Goal: Information Seeking & Learning: Learn about a topic

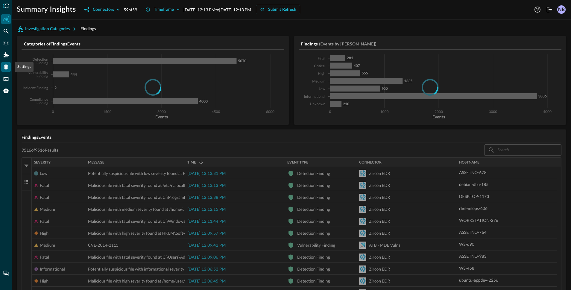
click at [5, 69] on icon "Settings" at bounding box center [6, 67] width 6 height 6
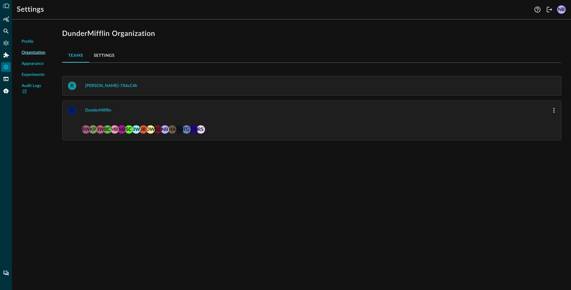
click at [101, 53] on button "Settings" at bounding box center [104, 55] width 30 height 14
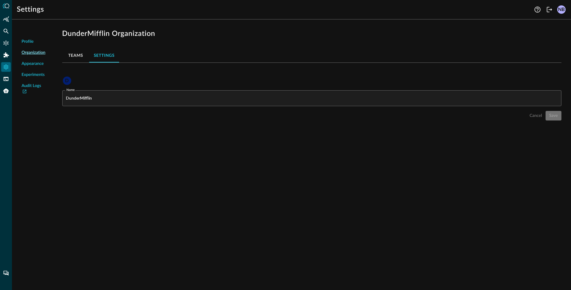
click at [28, 43] on span "Profile" at bounding box center [28, 42] width 12 height 6
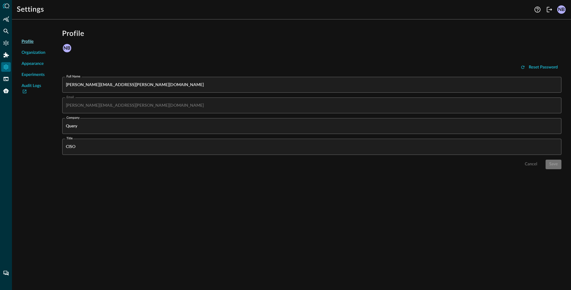
click at [37, 54] on span "Organization" at bounding box center [34, 53] width 24 height 6
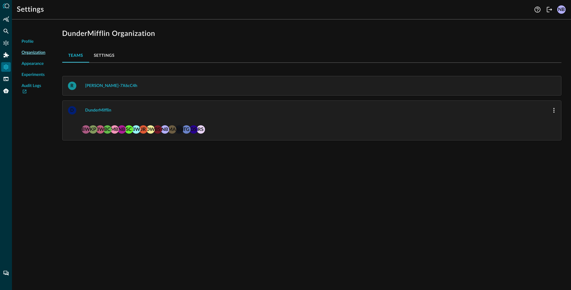
click at [102, 57] on button "Settings" at bounding box center [104, 55] width 30 height 14
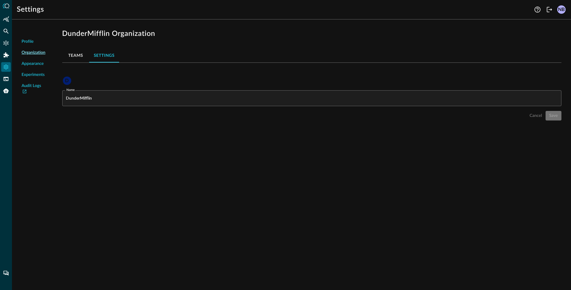
click at [27, 75] on span "Experiments" at bounding box center [33, 75] width 23 height 6
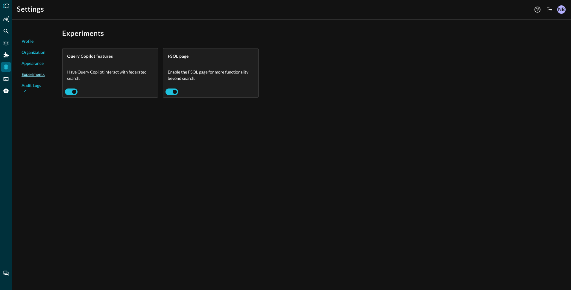
click at [560, 10] on div "NB" at bounding box center [561, 9] width 8 height 8
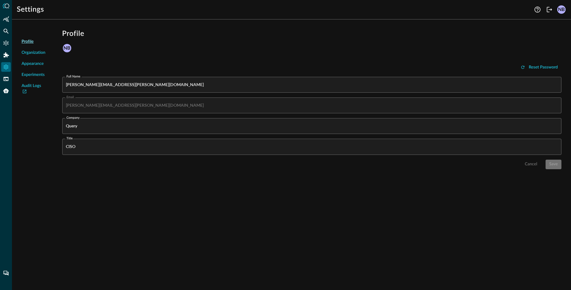
click at [32, 51] on span "Organization" at bounding box center [34, 53] width 24 height 6
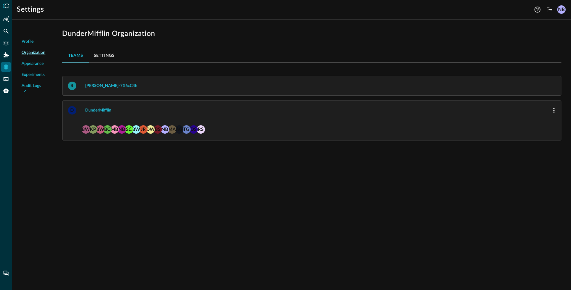
click at [106, 57] on button "Settings" at bounding box center [104, 55] width 30 height 14
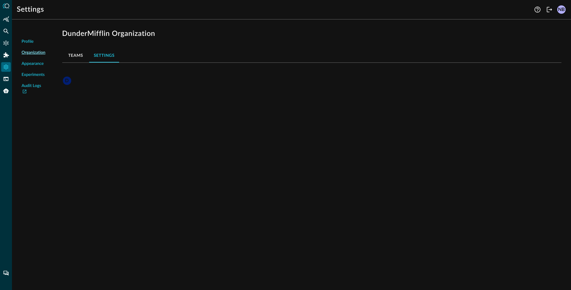
click at [78, 55] on button "Teams" at bounding box center [75, 55] width 27 height 14
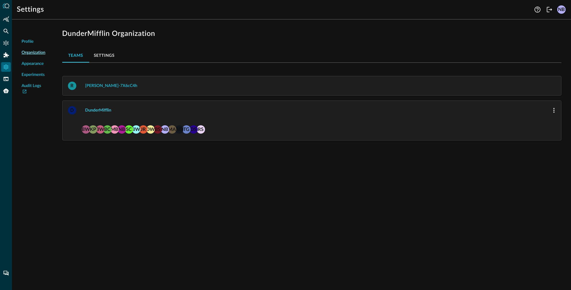
click at [90, 112] on div "DunderMifflin" at bounding box center [98, 110] width 26 height 7
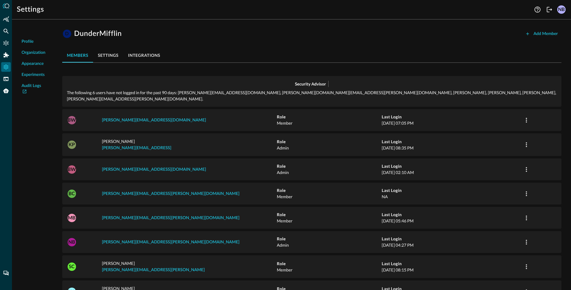
click at [143, 55] on button "integrations" at bounding box center [144, 55] width 42 height 14
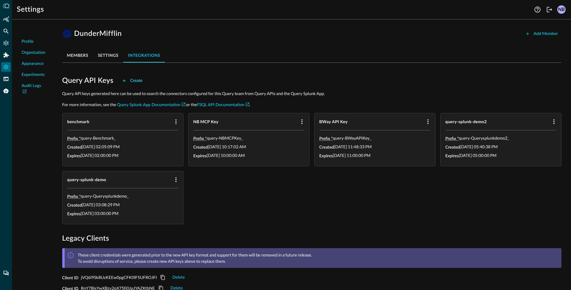
click at [136, 80] on div "Create" at bounding box center [136, 80] width 12 height 7
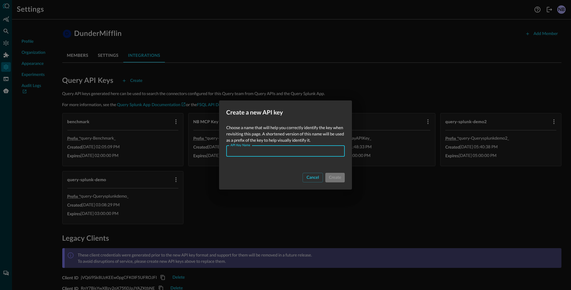
click at [265, 155] on input "API Key Name" at bounding box center [287, 151] width 115 height 11
type input "NB n8N Key"
click at [337, 176] on div "Create" at bounding box center [335, 177] width 12 height 7
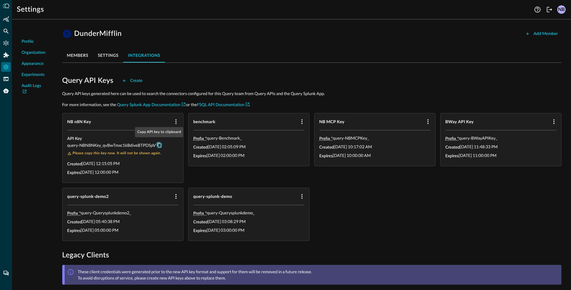
click at [160, 144] on icon "Copy API key to clipboard" at bounding box center [158, 144] width 5 height 5
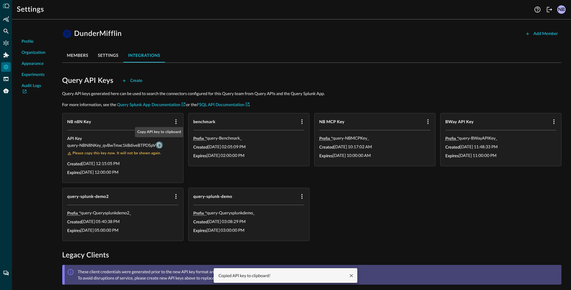
click at [159, 146] on icon "Copy API key to clipboard" at bounding box center [158, 144] width 5 height 5
click at [160, 146] on icon "Copy API key to clipboard" at bounding box center [158, 144] width 5 height 5
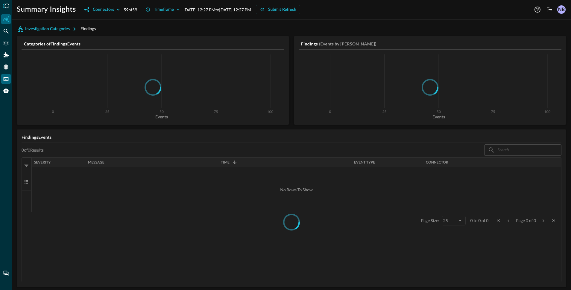
click at [5, 80] on icon "FSQL" at bounding box center [6, 79] width 6 height 6
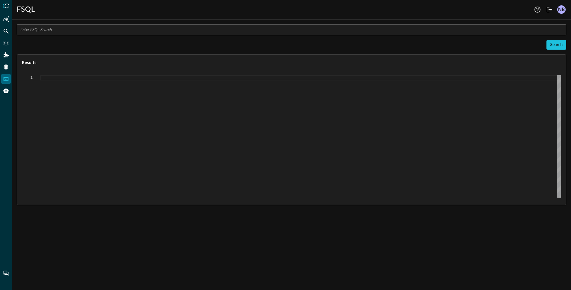
click at [57, 31] on input "text" at bounding box center [293, 29] width 546 height 11
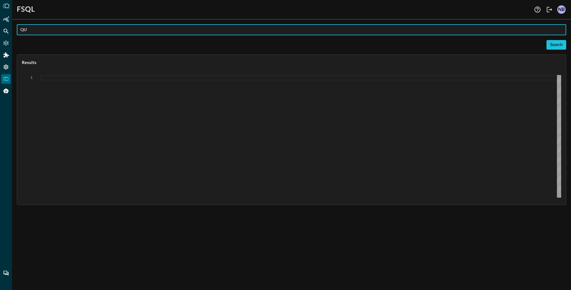
type input "Q"
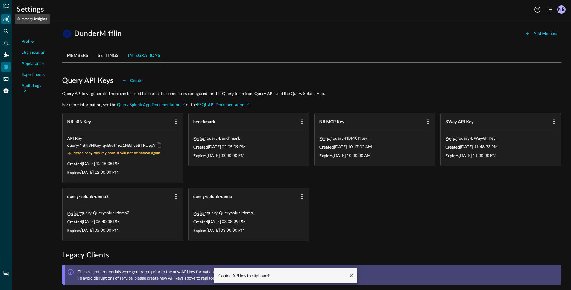
click at [6, 17] on icon "Summary Insights" at bounding box center [6, 19] width 6 height 6
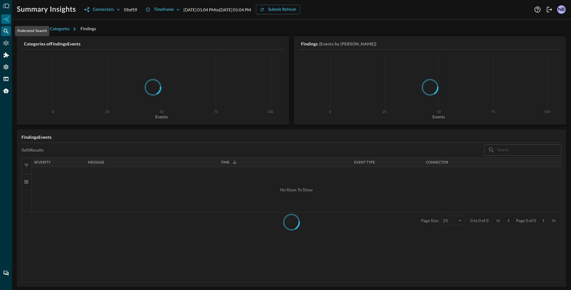
click at [7, 30] on icon "Federated Search" at bounding box center [6, 31] width 6 height 6
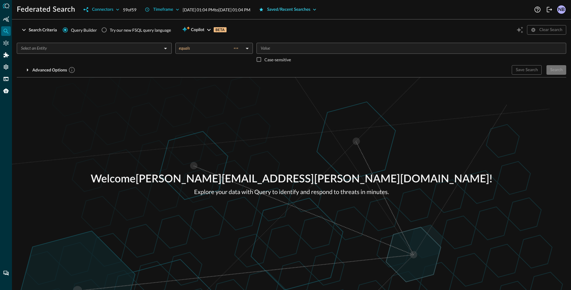
click at [310, 10] on div "Saved/Recent Searches" at bounding box center [288, 9] width 43 height 7
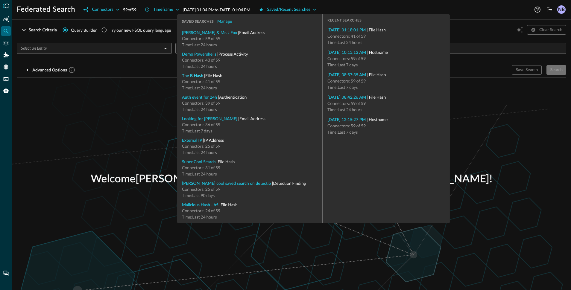
type input "File Hash"
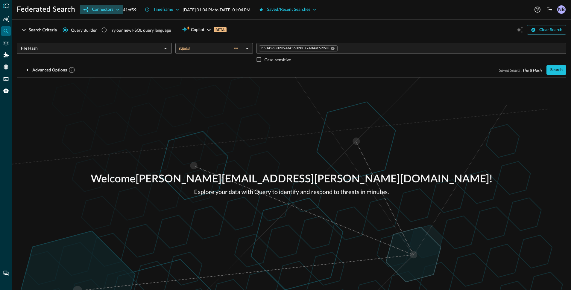
click at [114, 10] on button "Connectors" at bounding box center [101, 10] width 43 height 10
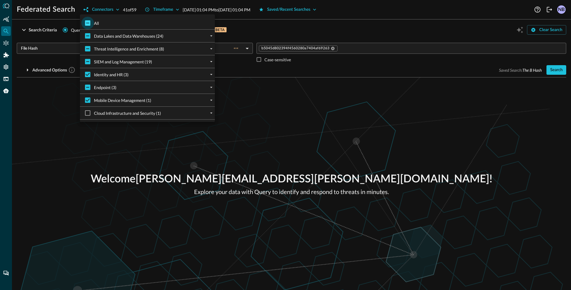
click at [87, 23] on input "All" at bounding box center [87, 23] width 13 height 13
checkbox input "true"
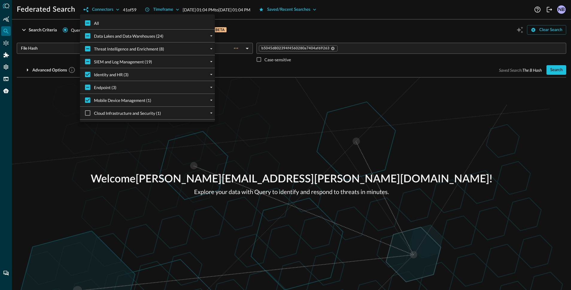
checkbox input "true"
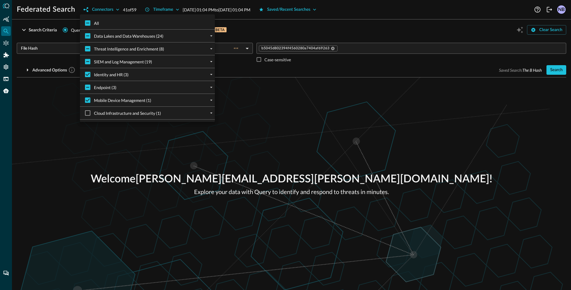
checkbox input "true"
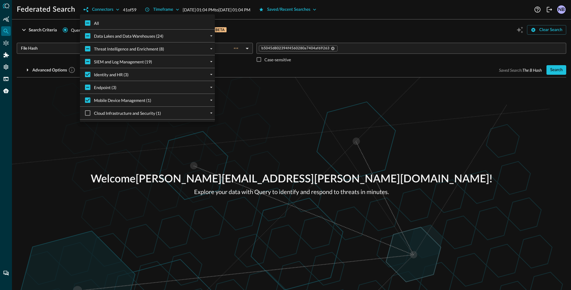
checkbox input "true"
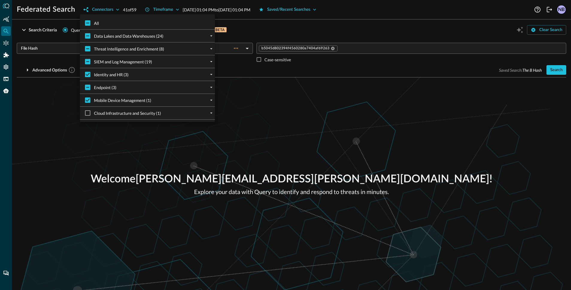
checkbox input "true"
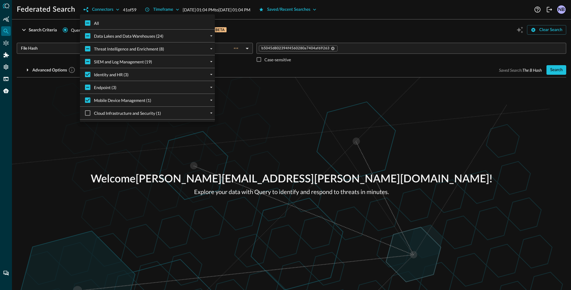
checkbox input "true"
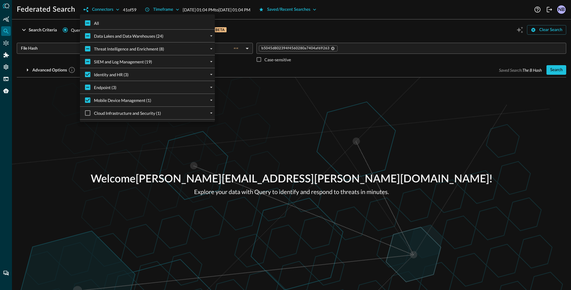
checkbox input "true"
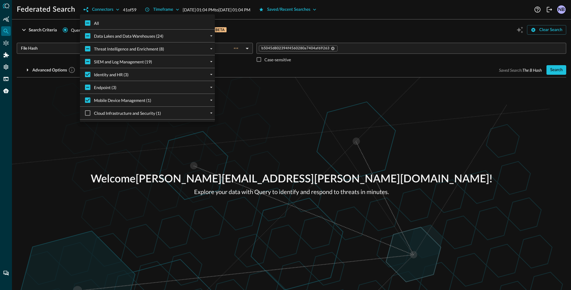
checkbox input "true"
click at [381, 17] on div at bounding box center [285, 145] width 571 height 290
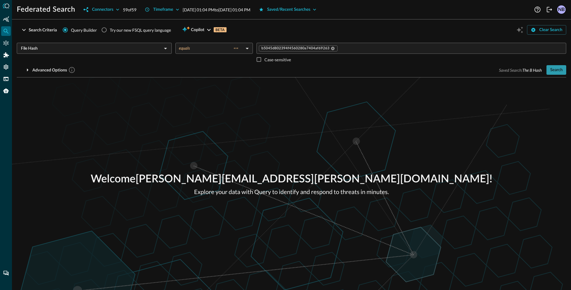
click at [553, 72] on div "Search" at bounding box center [556, 69] width 13 height 7
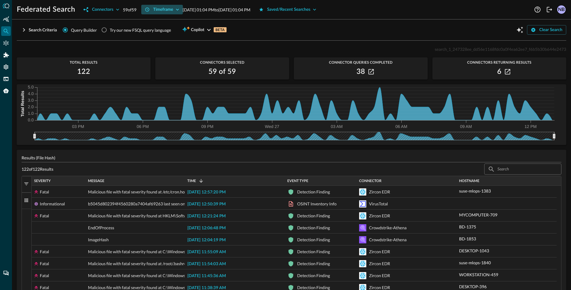
click at [173, 9] on div "Timeframe" at bounding box center [163, 9] width 20 height 7
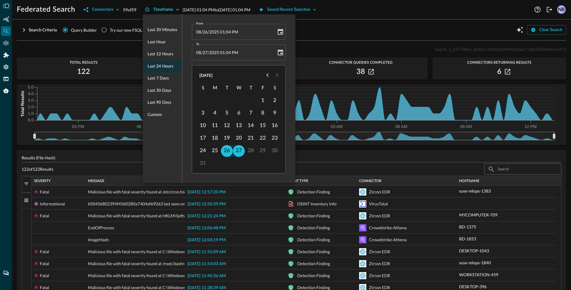
click at [174, 9] on div at bounding box center [285, 145] width 571 height 290
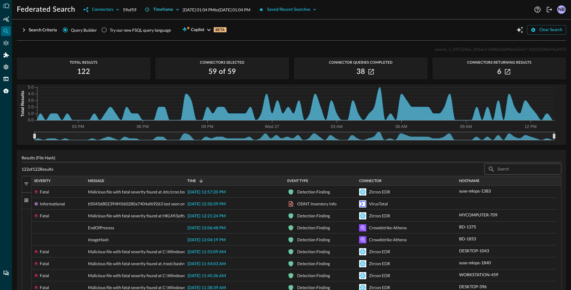
click at [169, 9] on div "Timeframe" at bounding box center [163, 9] width 20 height 7
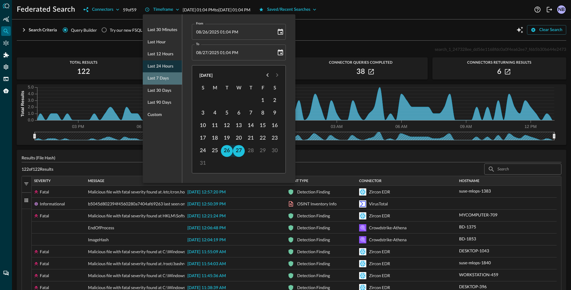
click at [160, 77] on span "Last 7 days" at bounding box center [157, 78] width 21 height 7
type input "[DATE] 01:06 PM"
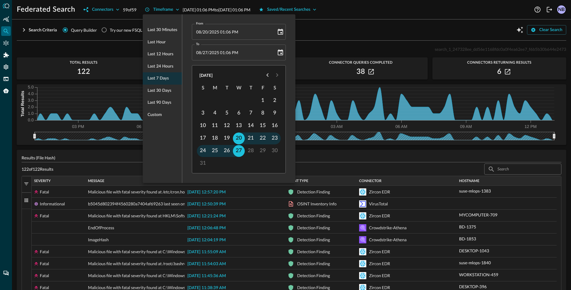
click at [22, 29] on div at bounding box center [285, 145] width 571 height 290
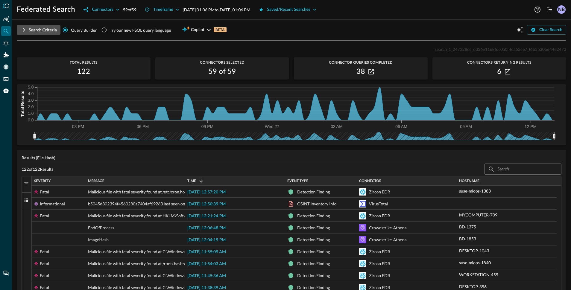
click at [23, 32] on icon "button" at bounding box center [23, 29] width 7 height 7
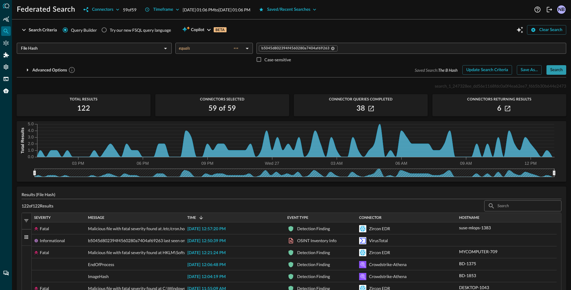
click at [550, 70] on div "Search" at bounding box center [556, 69] width 13 height 7
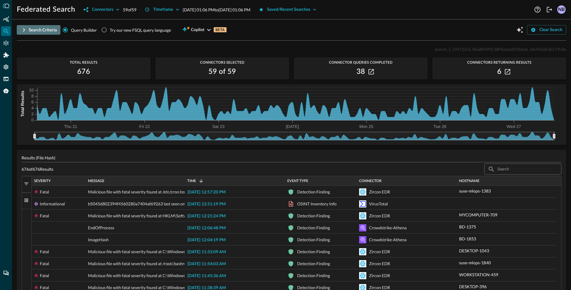
click at [21, 32] on icon "button" at bounding box center [23, 29] width 7 height 7
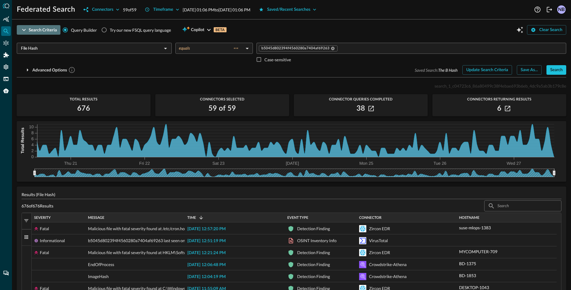
click at [22, 30] on icon "button" at bounding box center [23, 29] width 7 height 7
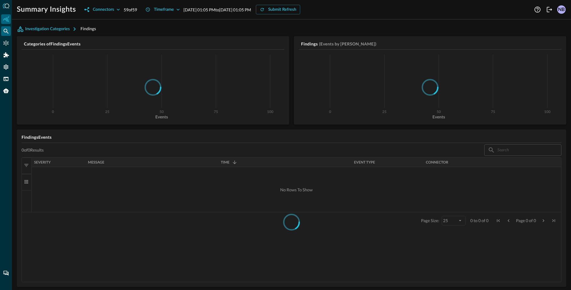
click at [4, 31] on icon "Federated Search" at bounding box center [6, 31] width 5 height 5
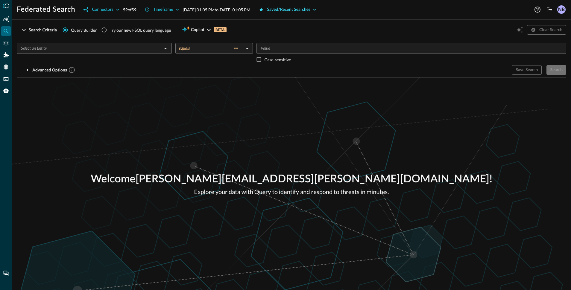
click at [310, 10] on div "Saved/Recent Searches" at bounding box center [288, 9] width 43 height 7
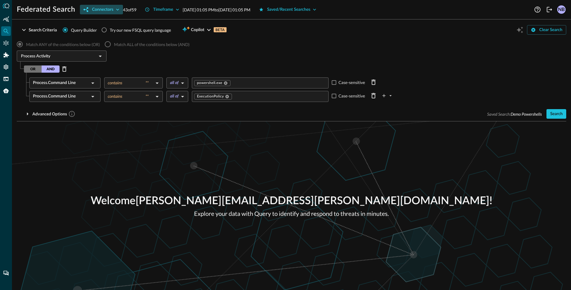
click at [96, 9] on div "Connectors" at bounding box center [102, 9] width 21 height 7
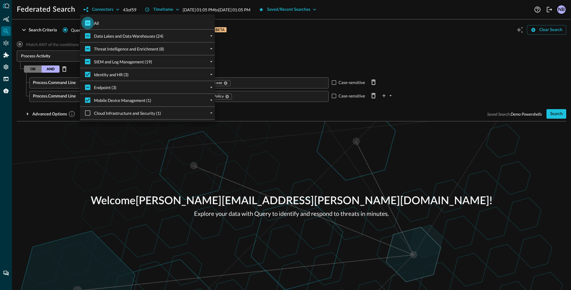
click at [86, 23] on input "All" at bounding box center [87, 23] width 13 height 13
checkbox input "true"
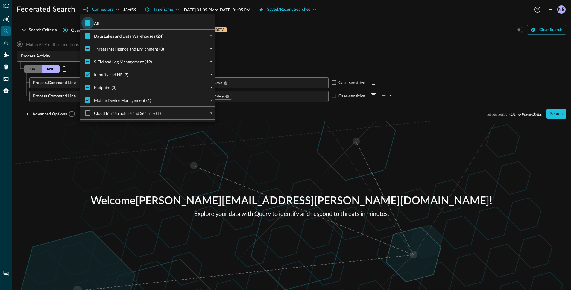
checkbox input "true"
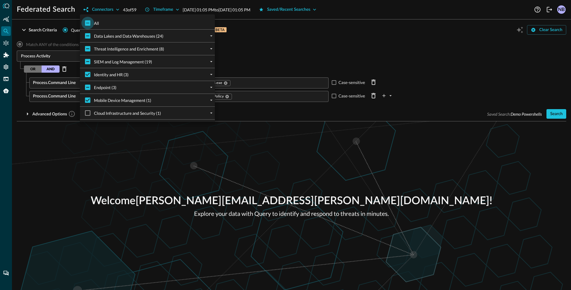
checkbox input "true"
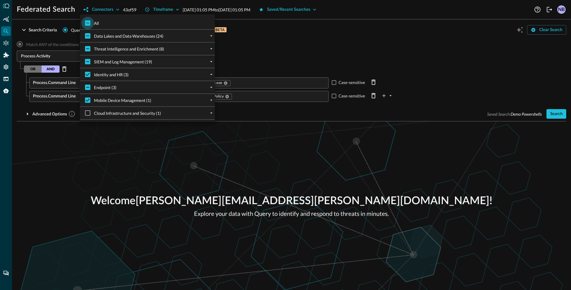
checkbox input "true"
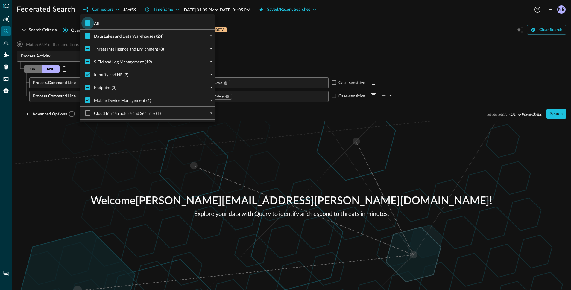
checkbox input "true"
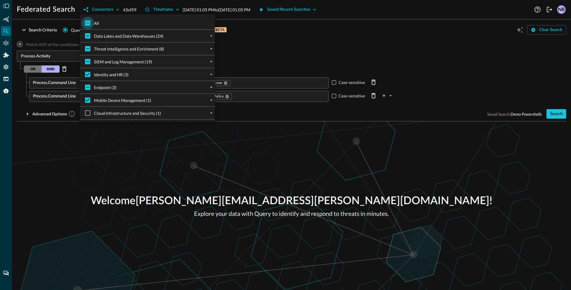
checkbox input "true"
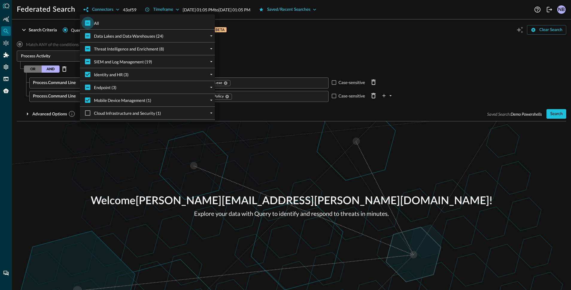
checkbox input "true"
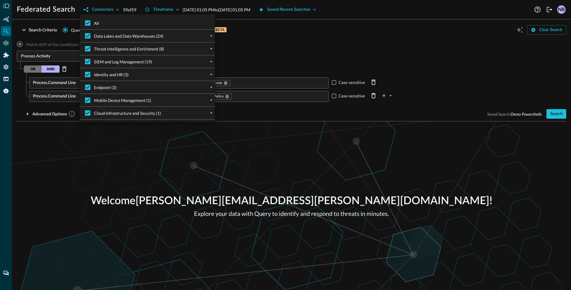
click at [320, 36] on div at bounding box center [285, 145] width 571 height 290
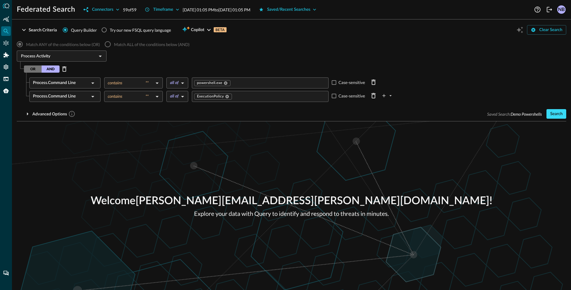
click at [554, 114] on div "Search" at bounding box center [556, 113] width 13 height 7
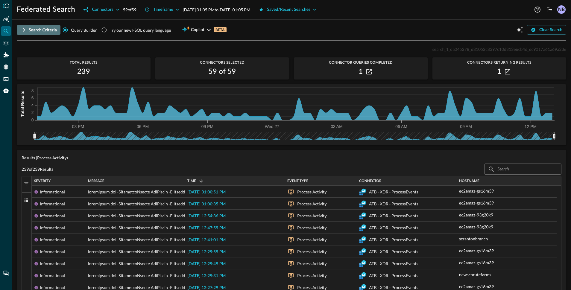
click at [25, 31] on icon "button" at bounding box center [23, 29] width 7 height 7
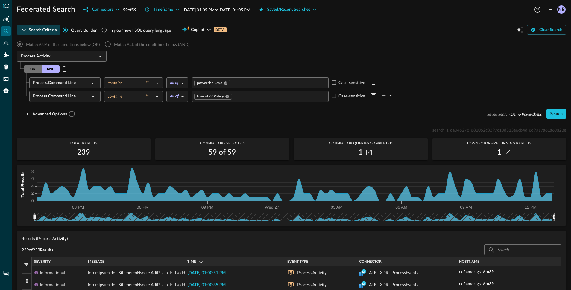
click at [24, 31] on icon "button" at bounding box center [23, 29] width 7 height 7
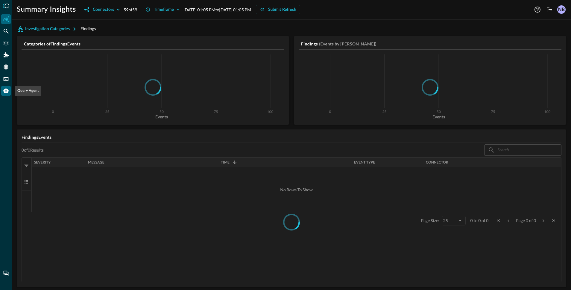
click at [3, 94] on icon "Query Agent" at bounding box center [6, 91] width 6 height 6
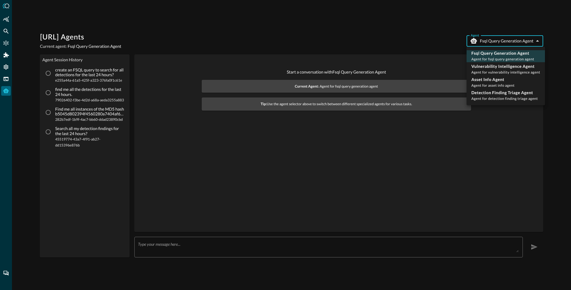
click at [493, 40] on body "Query.AI Agents Current agent: Fsql Query Generation Agent Agent Fsql Query Gen…" at bounding box center [285, 145] width 571 height 290
click at [493, 68] on p "Vulnerability Intelligence Agent" at bounding box center [505, 66] width 69 height 6
type input "vulnerability_intelligence_agent"
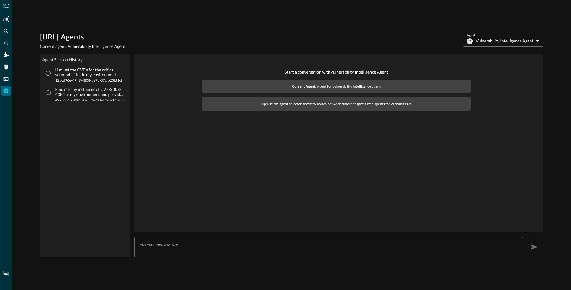
click at [83, 74] on p "List just the CVE's for the critical vulnerabilities in my environment discover…" at bounding box center [89, 73] width 69 height 10
click at [54, 74] on input "List just the CVE's for the critical vulnerabilities in my environment discover…" at bounding box center [47, 73] width 11 height 11
radio input "true"
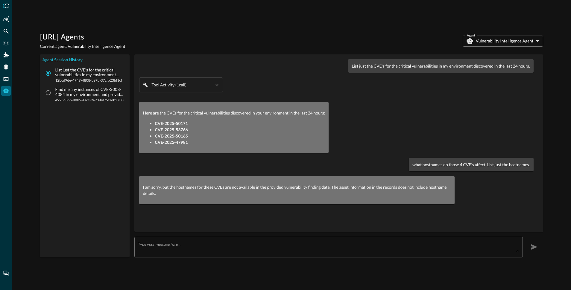
click at [77, 95] on p "Find me any instances of CVE-2008-4084 in my environment and provide me recomme…" at bounding box center [89, 92] width 69 height 10
click at [54, 95] on input "Find me any instances of CVE-2008-4084 in my environment and provide me recomme…" at bounding box center [47, 92] width 11 height 11
radio input "true"
radio input "false"
